Goal: Transaction & Acquisition: Purchase product/service

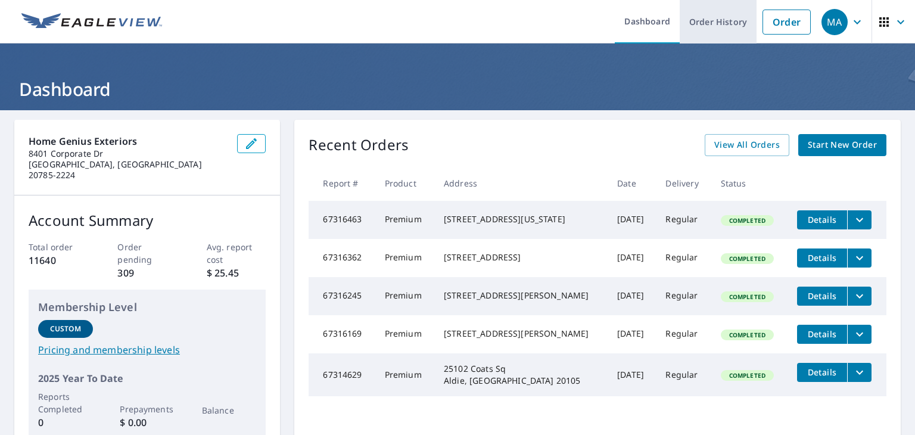
click at [702, 22] on link "Order History" at bounding box center [718, 21] width 77 height 43
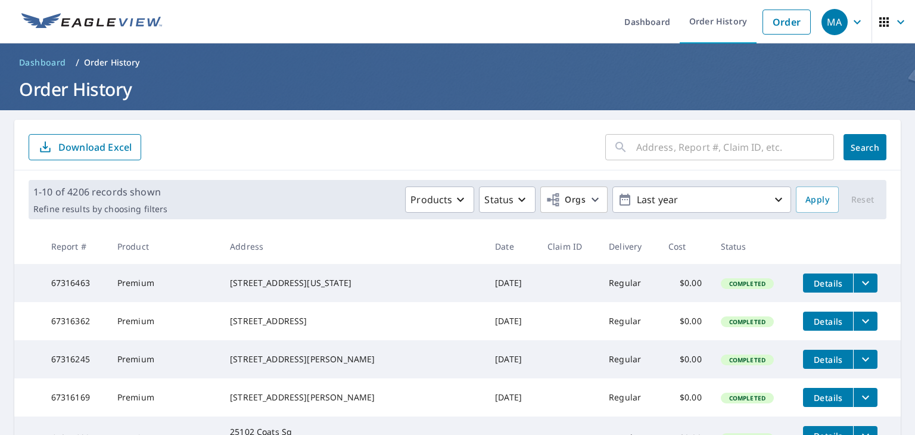
click at [666, 147] on input "text" at bounding box center [735, 146] width 198 height 33
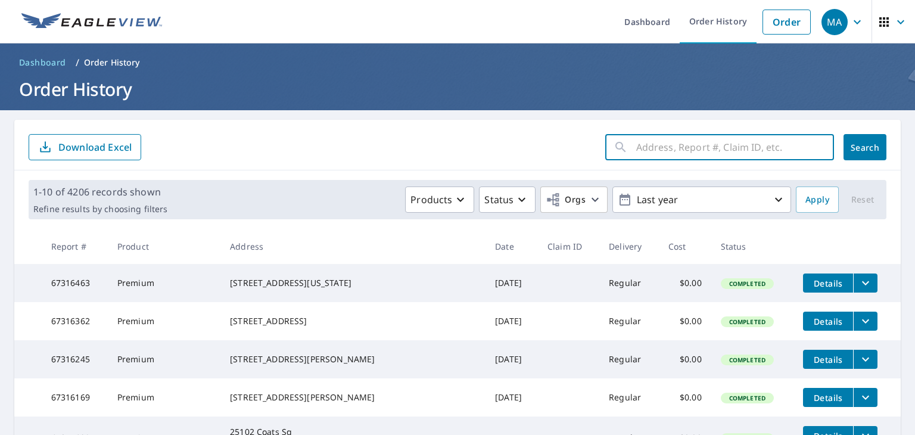
paste input "[STREET_ADDRESS]"
type input "[STREET_ADDRESS]"
click at [853, 148] on span "Search" at bounding box center [865, 147] width 24 height 11
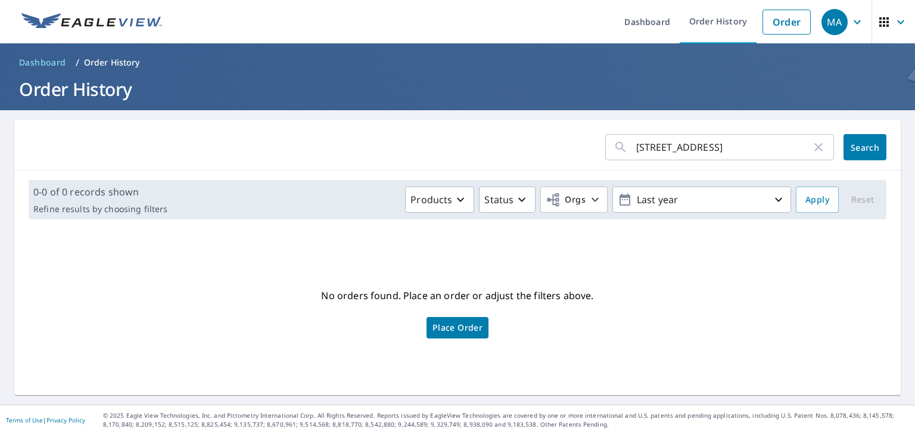
click at [451, 329] on span "Place Order" at bounding box center [457, 328] width 50 height 6
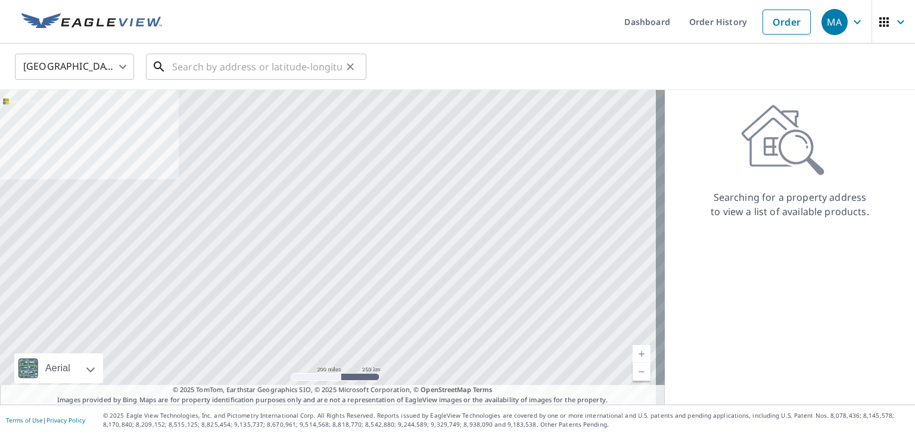
click at [217, 72] on input "text" at bounding box center [257, 66] width 170 height 33
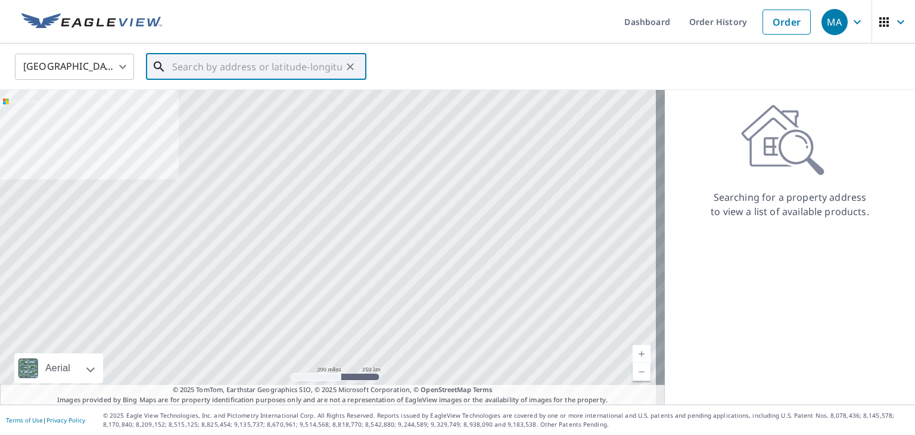
paste input "[STREET_ADDRESS]"
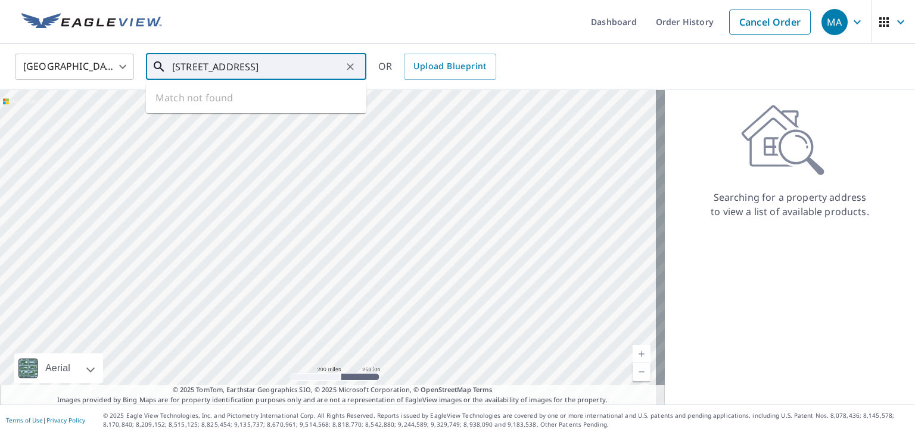
type input "[STREET_ADDRESS]"
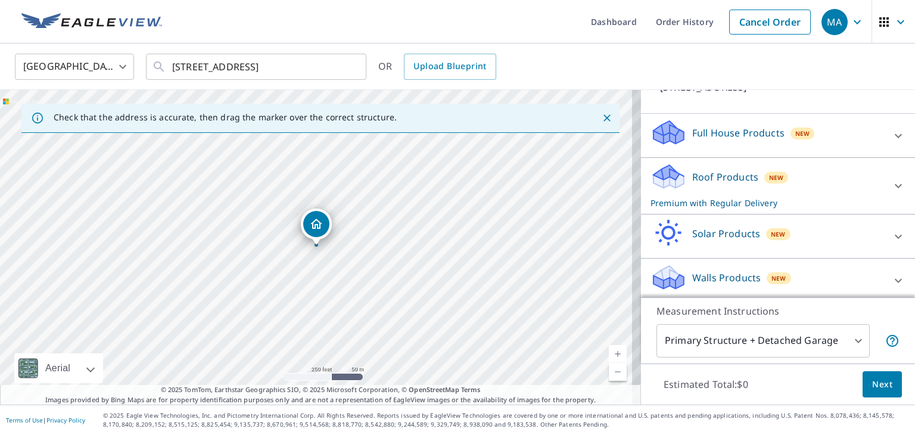
scroll to position [104, 0]
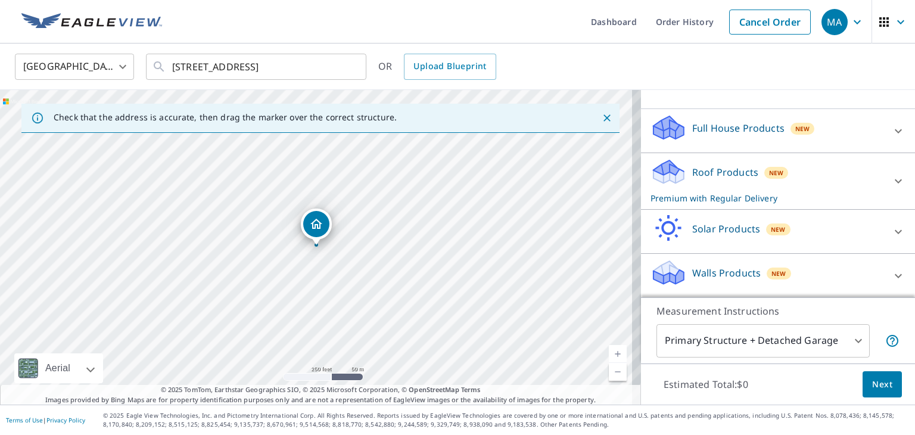
click at [734, 191] on div "Roof Products New Premium with Regular Delivery" at bounding box center [768, 181] width 234 height 46
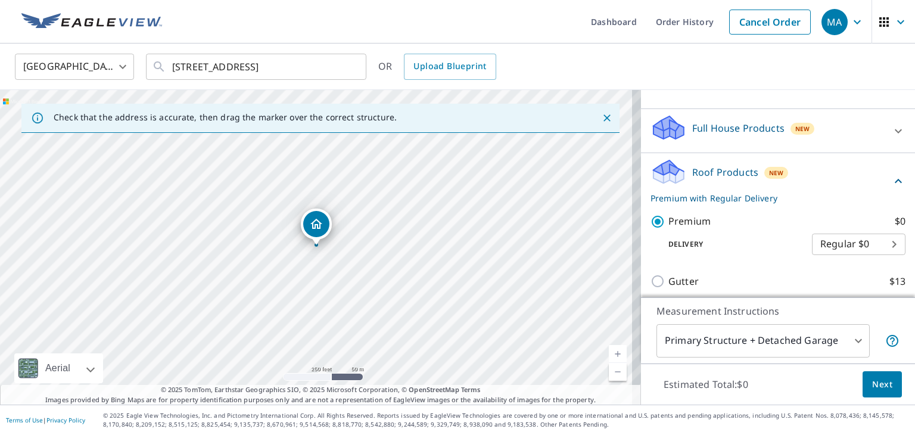
click at [872, 384] on span "Next" at bounding box center [882, 384] width 20 height 15
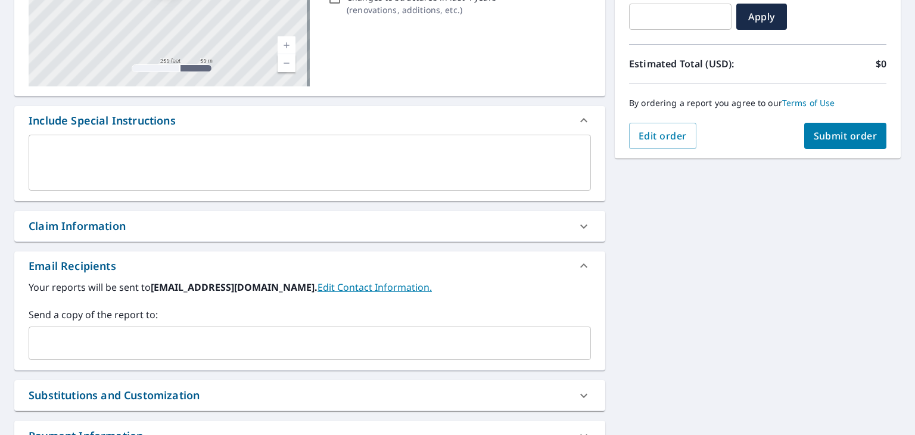
scroll to position [238, 0]
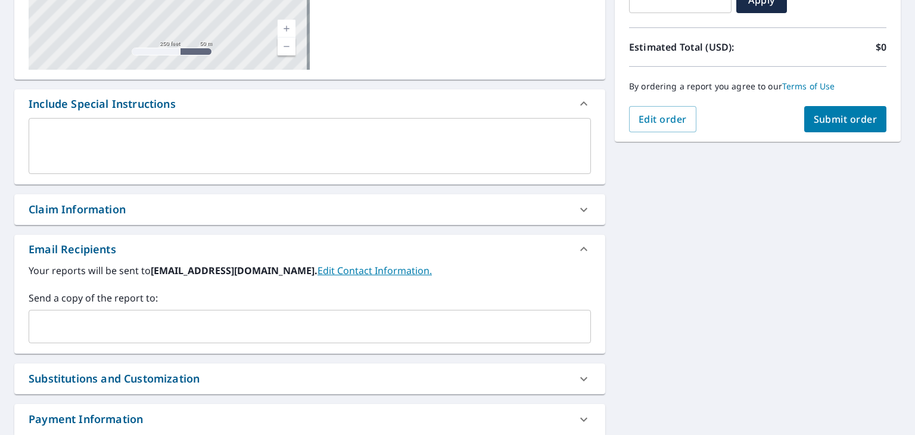
click at [138, 314] on div "​" at bounding box center [310, 326] width 562 height 33
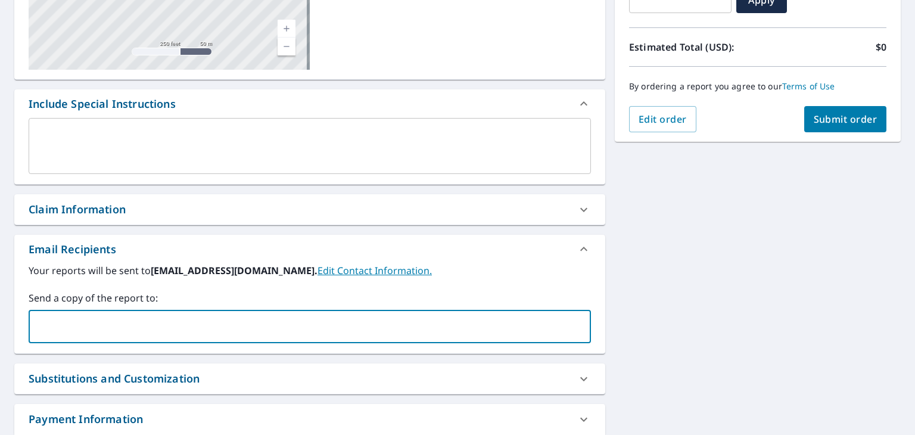
paste input "kshenk@homegeniusexteriors.com"
type input "kshenk@homegeniusexteriors.com"
checkbox input "true"
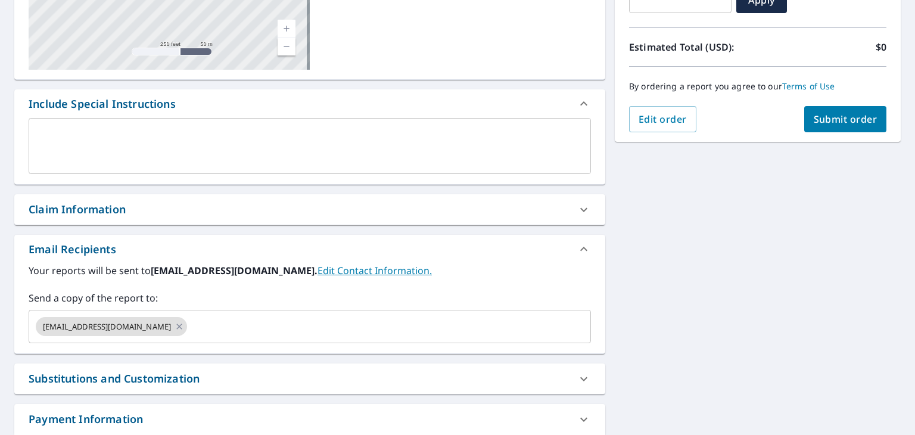
click at [257, 346] on div "Your reports will be sent to malesi@homegeniusexteriors.com. Edit Contact Infor…" at bounding box center [309, 308] width 591 height 90
click at [257, 334] on input "text" at bounding box center [378, 326] width 379 height 23
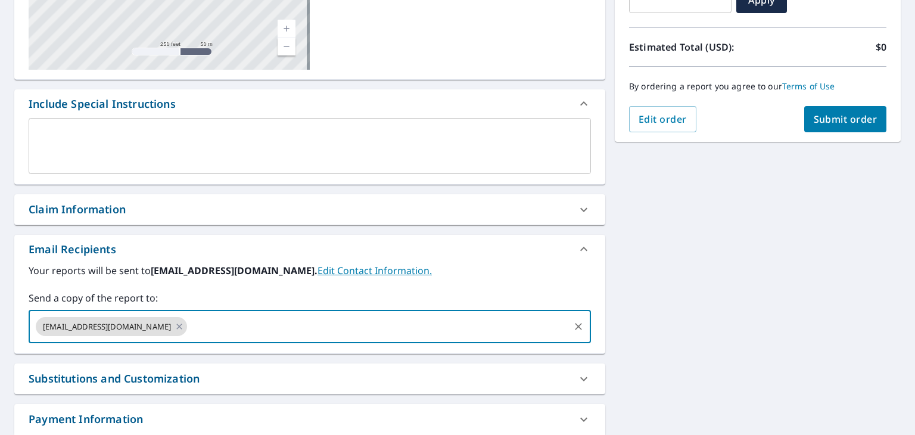
paste input "jdepaul@homegeniusexteriors.com"
type input "jdepaul@homegeniusexteriors.com"
checkbox input "true"
click at [380, 324] on input "text" at bounding box center [456, 326] width 224 height 23
paste input "larboleda@homegeniusexteriors.com"
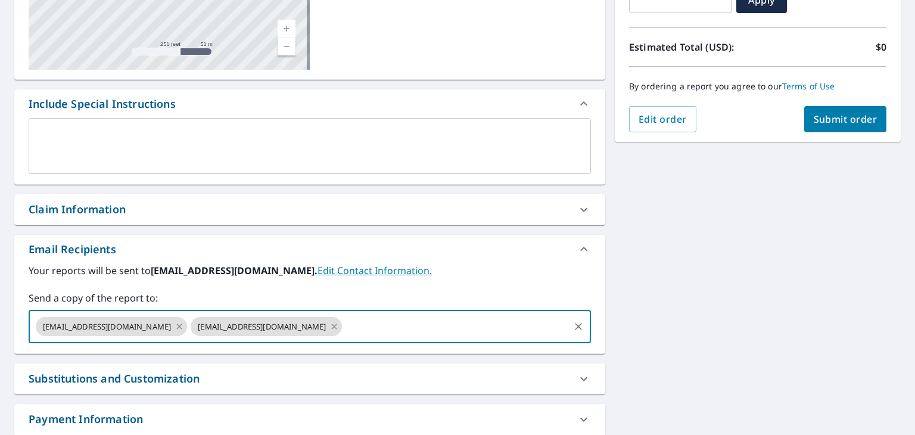
type input "larboleda@homegeniusexteriors.com"
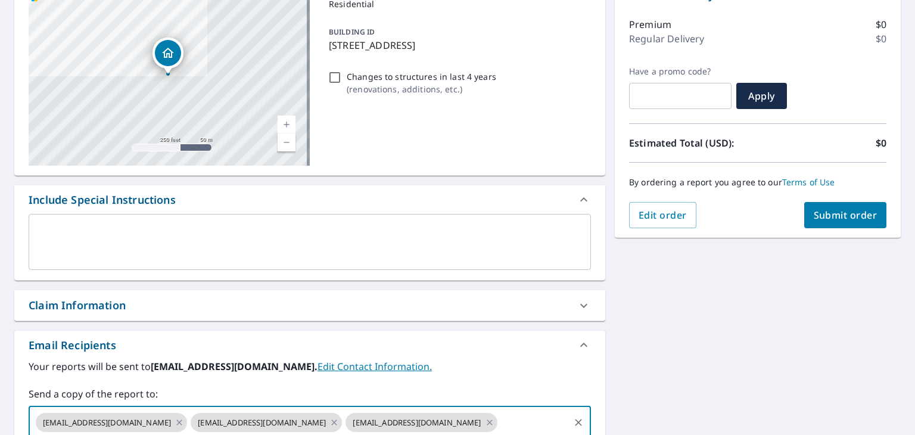
scroll to position [0, 0]
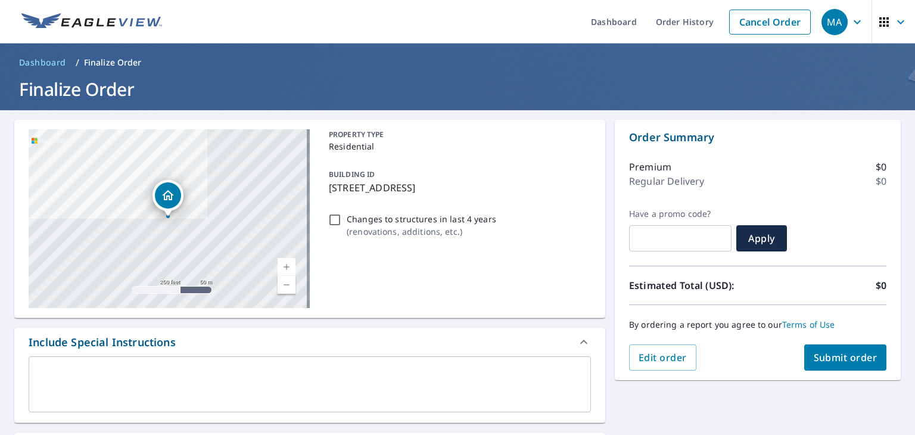
click at [827, 345] on button "Submit order" at bounding box center [845, 357] width 83 height 26
checkbox input "true"
